Goal: Task Accomplishment & Management: Complete application form

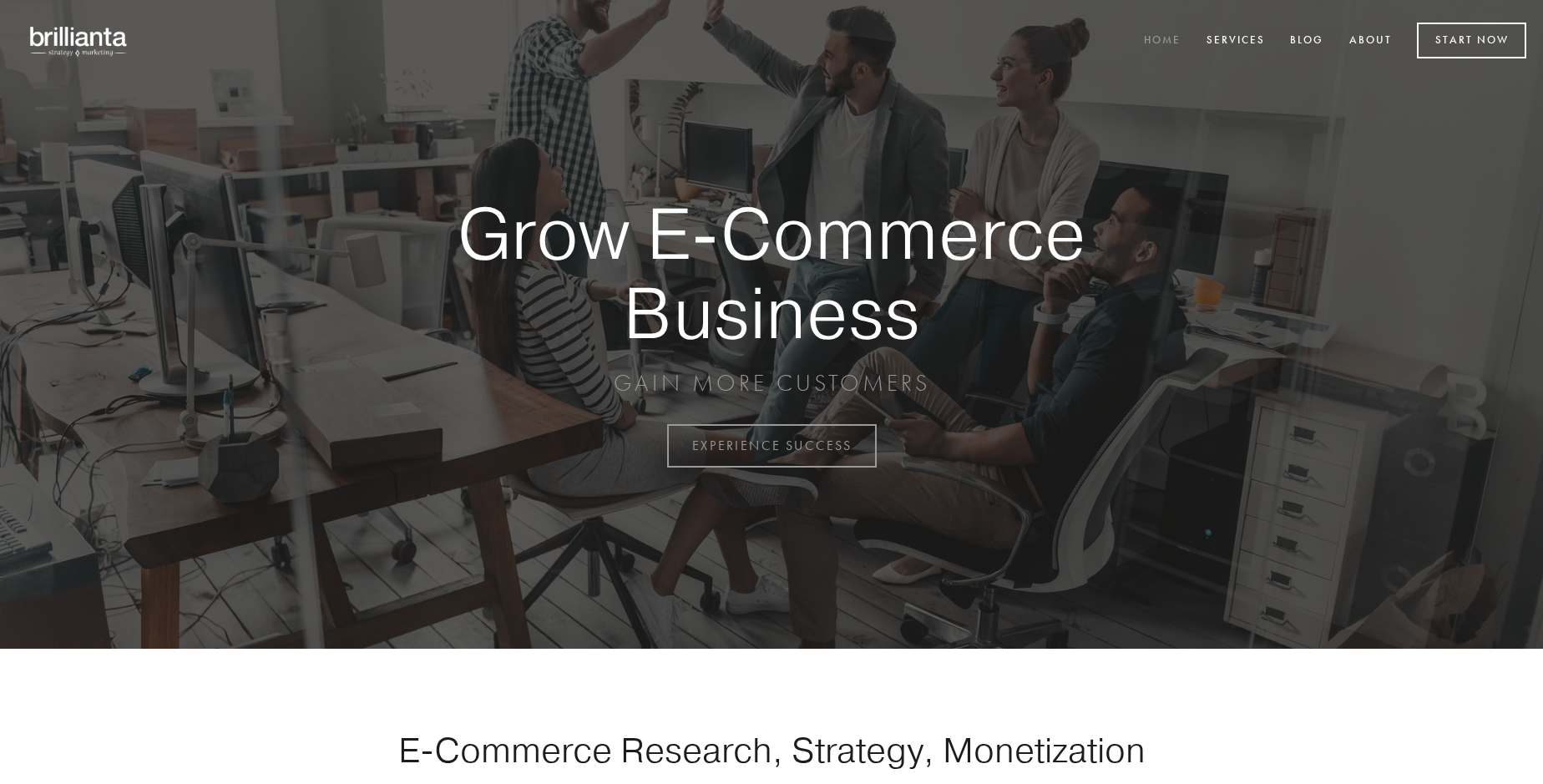
scroll to position [4377, 0]
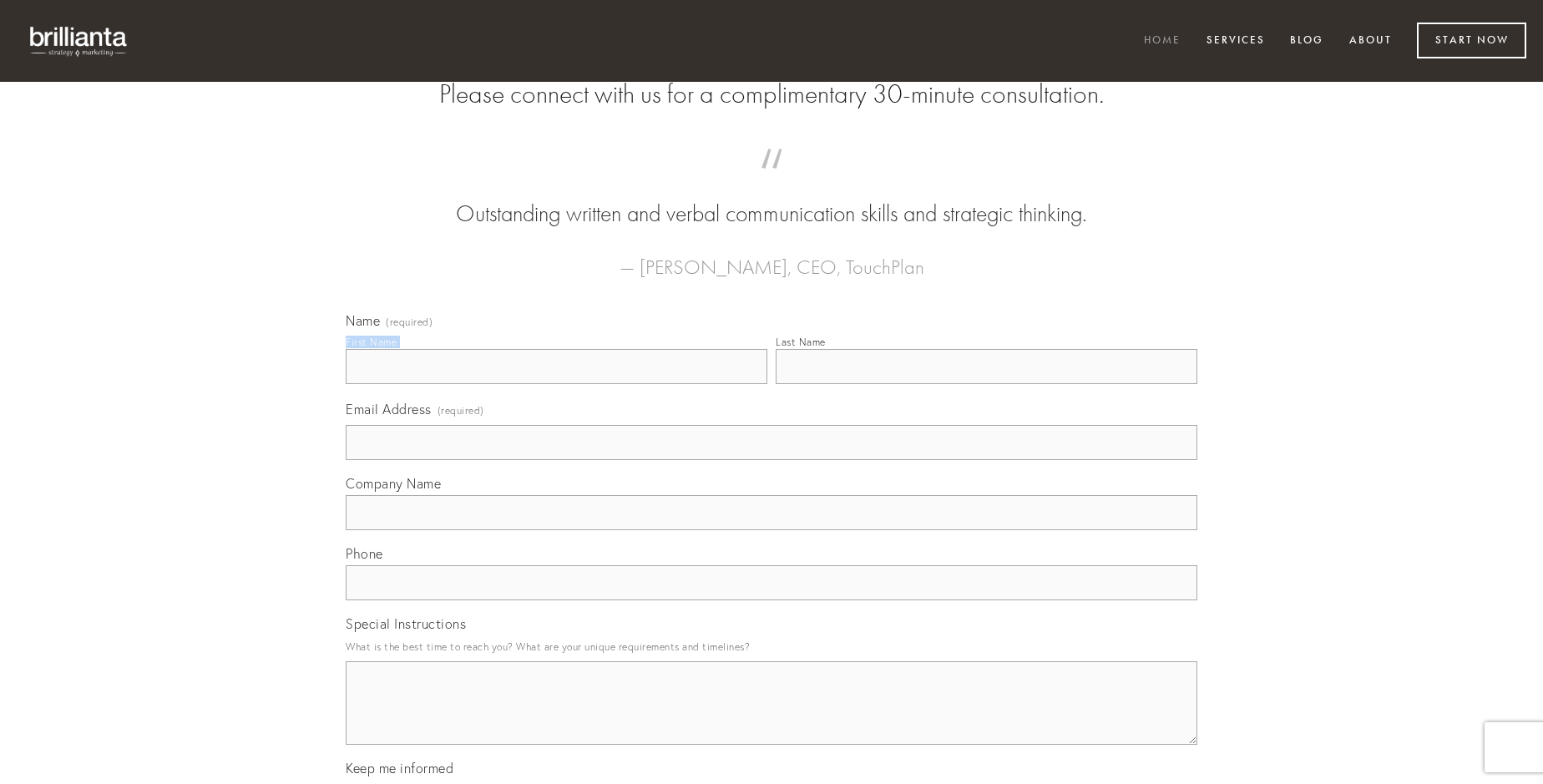
type input "[PERSON_NAME]"
click at [986, 384] on input "Last Name" at bounding box center [987, 366] width 421 height 35
type input "[PERSON_NAME]"
click at [772, 460] on input "Email Address (required)" at bounding box center [772, 442] width 851 height 35
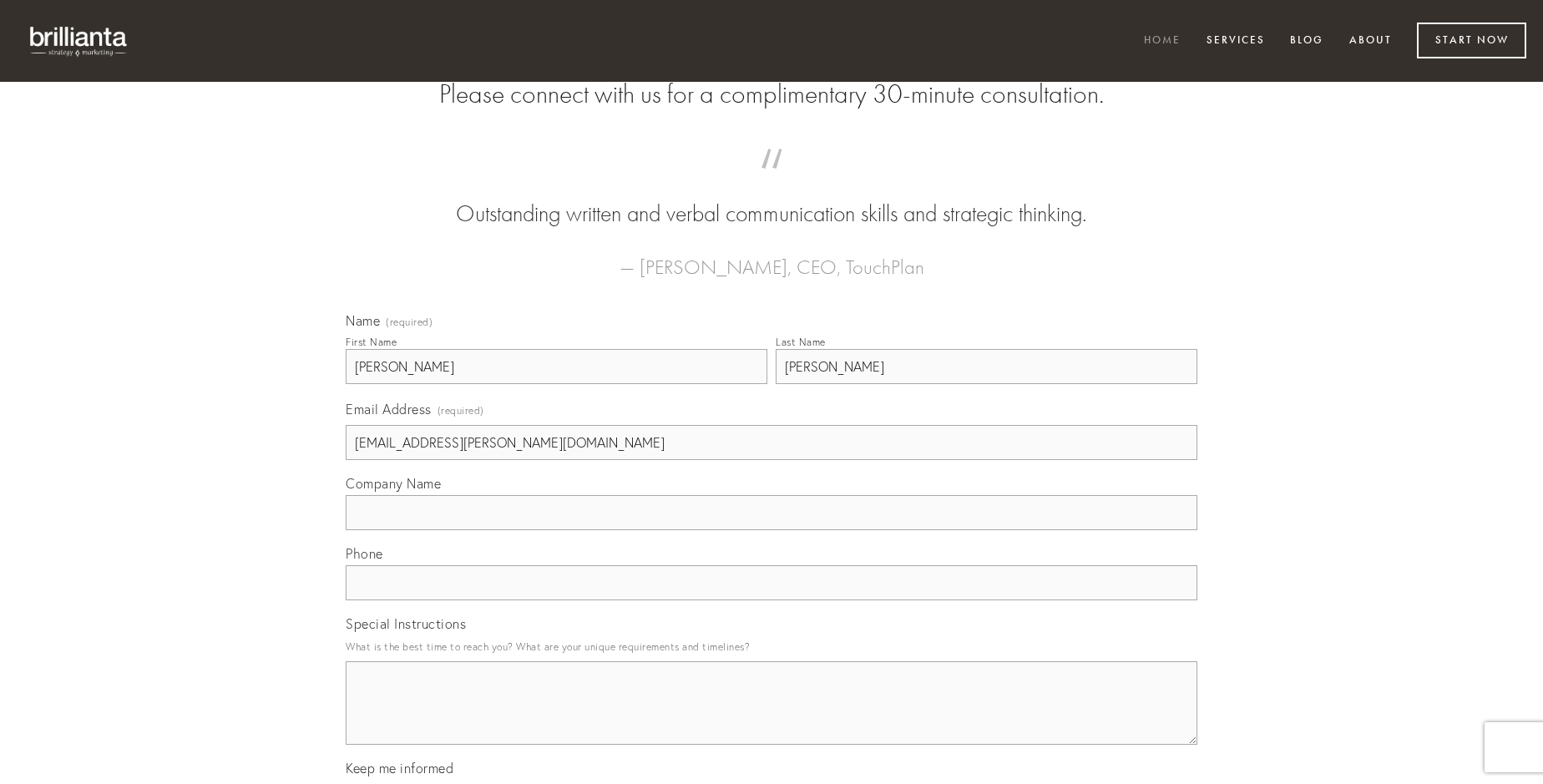
type input "[EMAIL_ADDRESS][PERSON_NAME][DOMAIN_NAME]"
click at [772, 531] on input "Company Name" at bounding box center [772, 513] width 851 height 35
type input "angustus"
click at [772, 600] on input "text" at bounding box center [772, 583] width 851 height 35
click at [772, 718] on textarea "Special Instructions" at bounding box center [772, 704] width 851 height 84
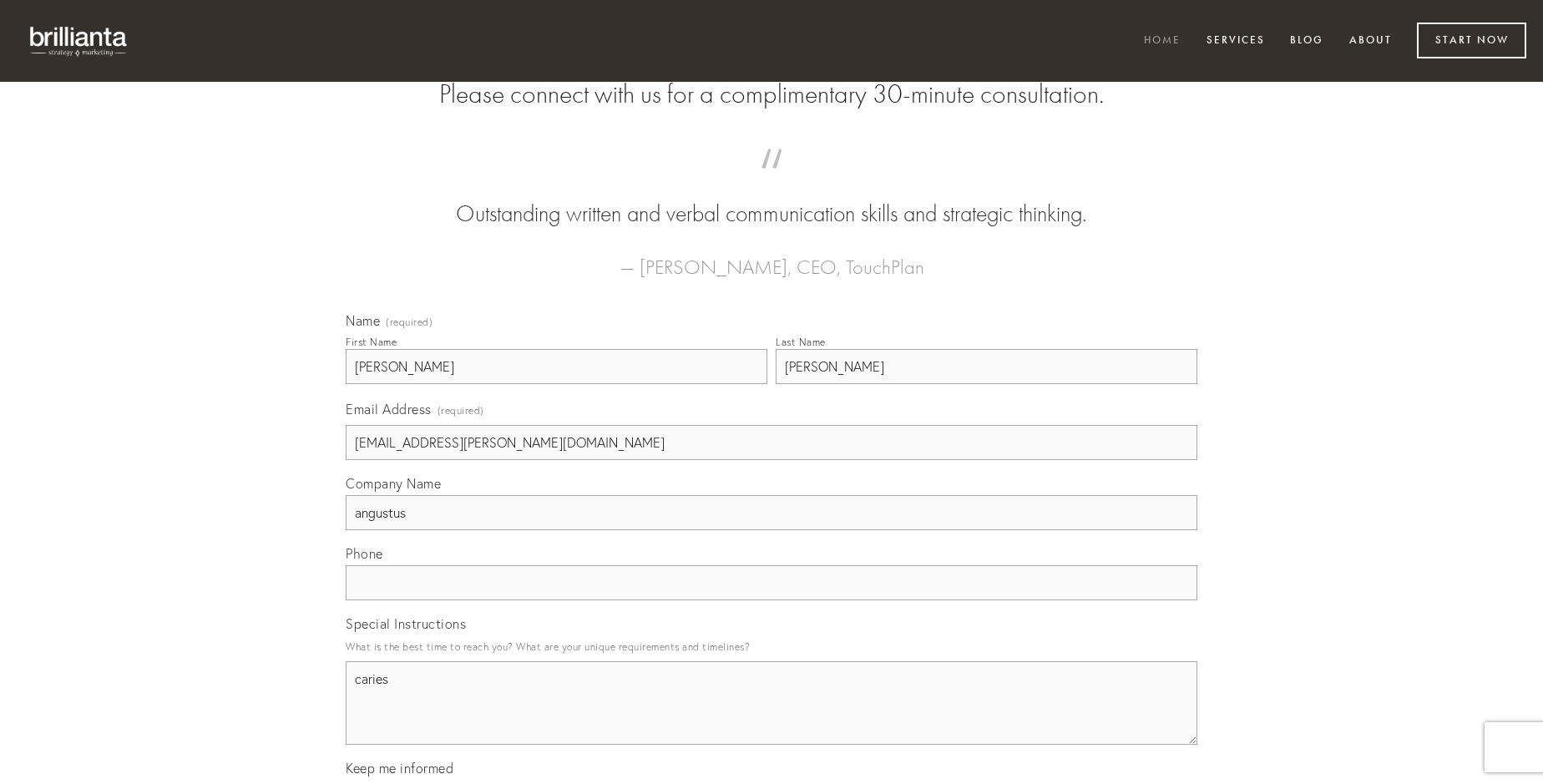
type textarea "caries"
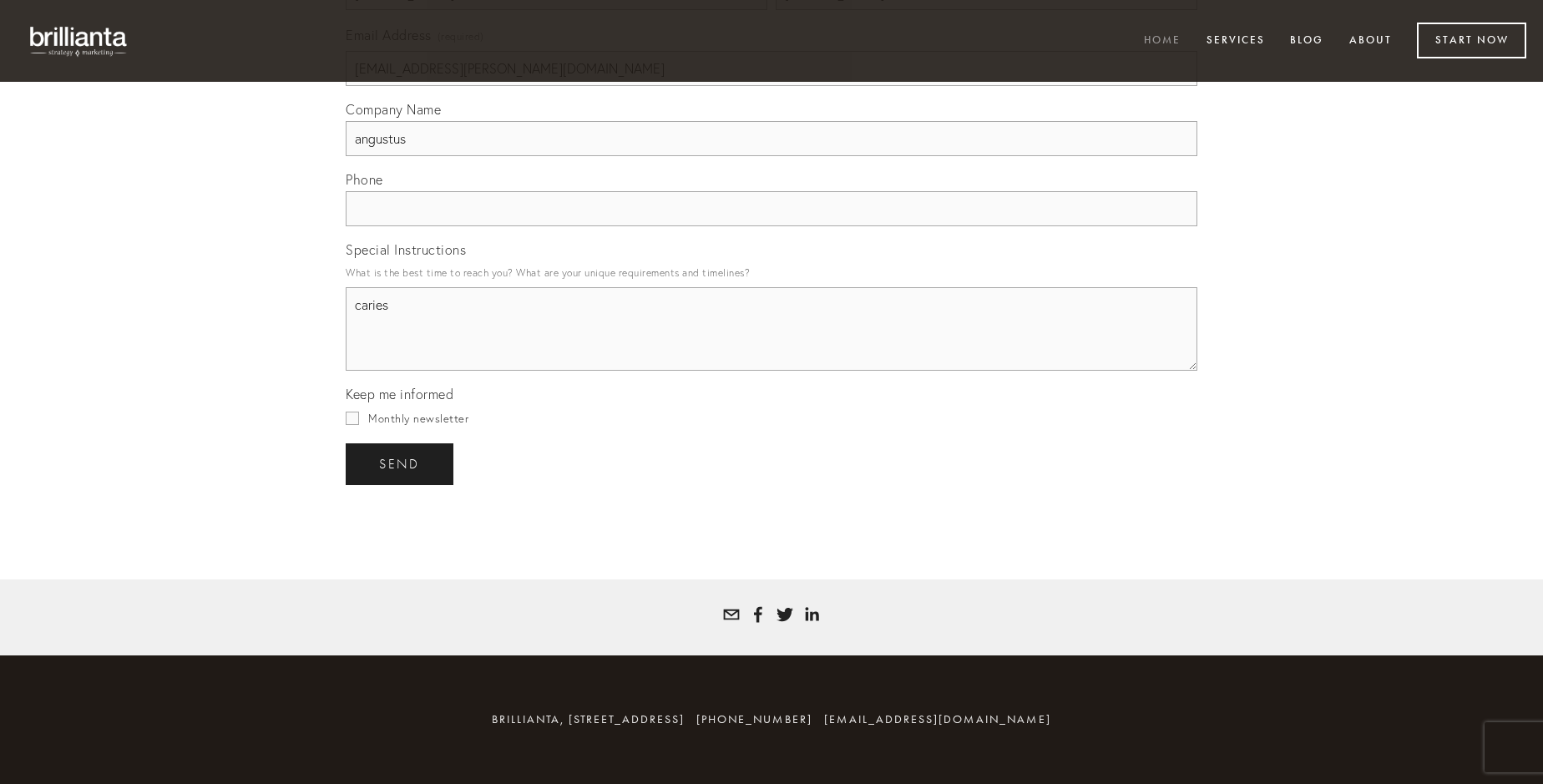
click at [401, 463] on span "send" at bounding box center [400, 464] width 41 height 15
